Goal: Navigation & Orientation: Find specific page/section

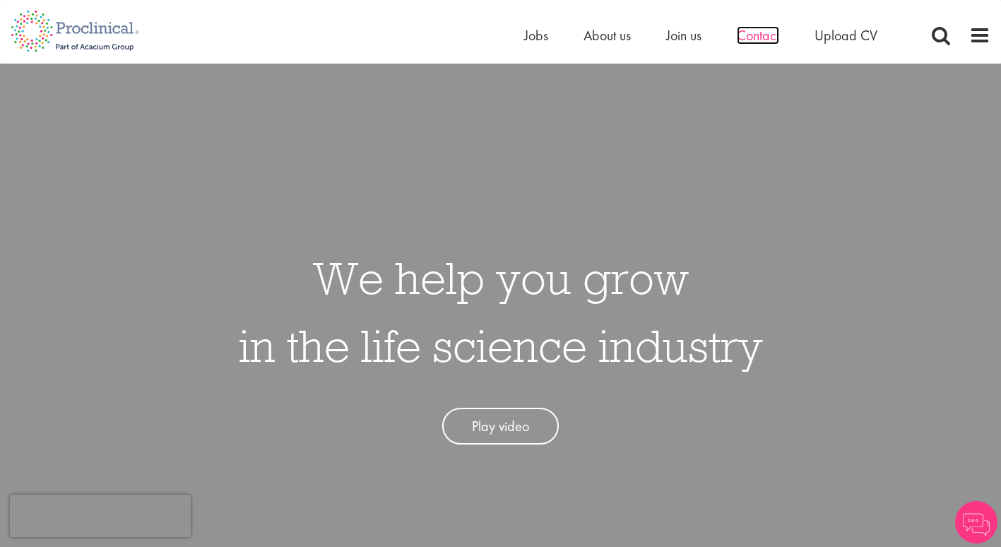
click at [748, 32] on span "Contact" at bounding box center [758, 35] width 42 height 18
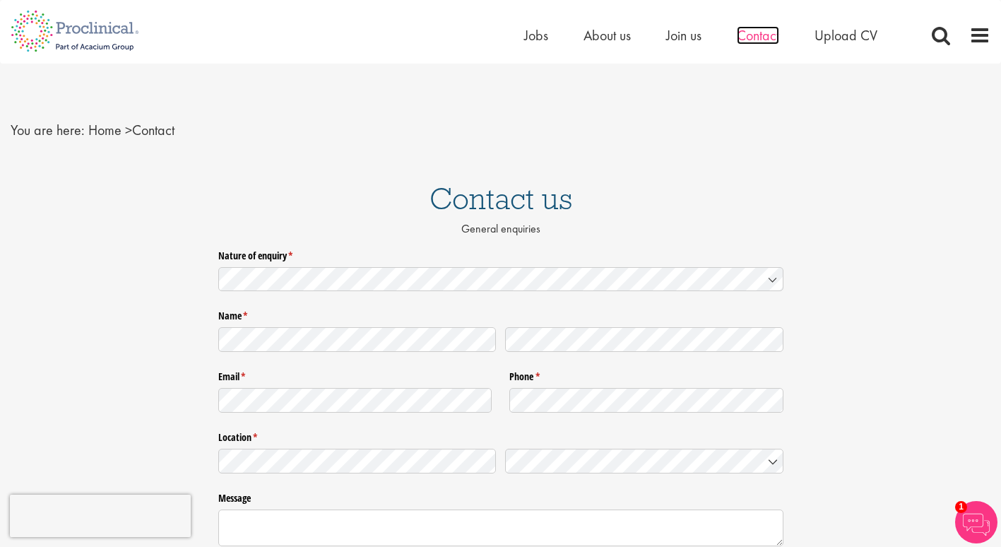
click at [757, 35] on span "Contact" at bounding box center [758, 35] width 42 height 18
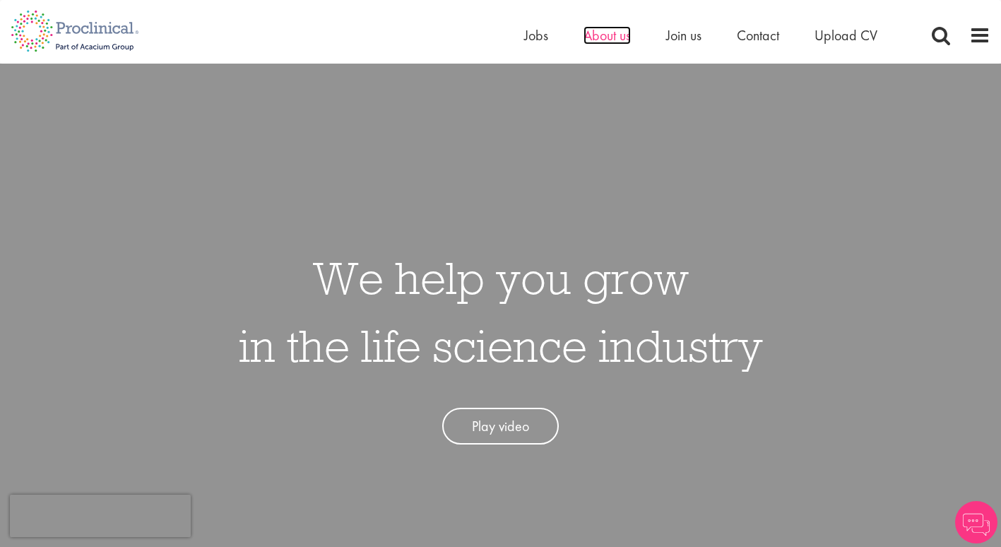
click at [617, 34] on span "About us" at bounding box center [606, 35] width 47 height 18
